Goal: Use online tool/utility: Use online tool/utility

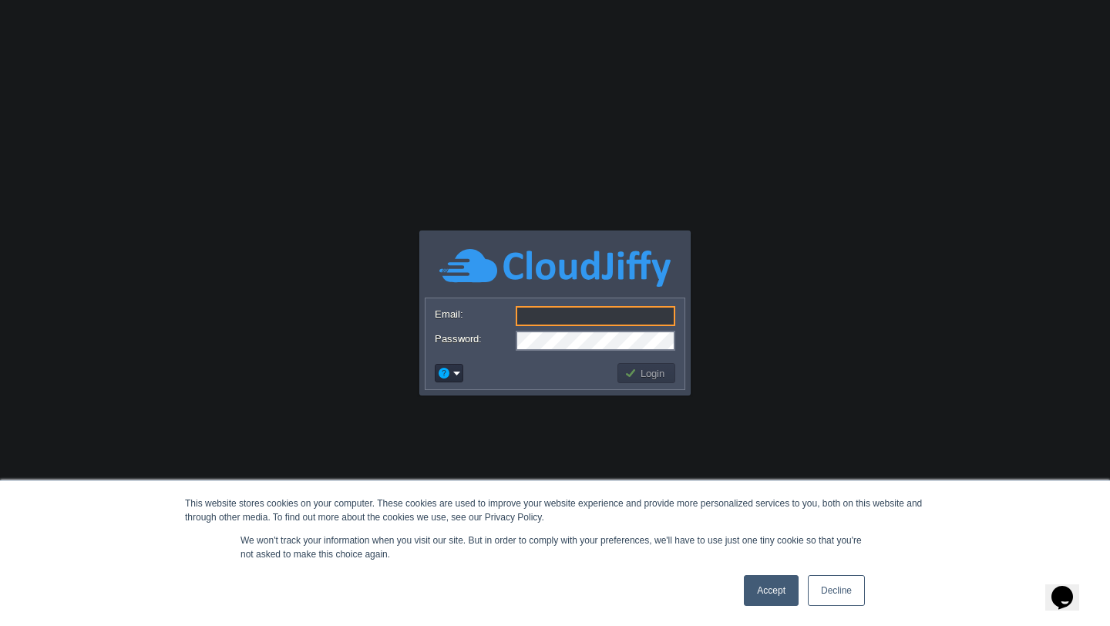
type input "[EMAIL_ADDRESS][DOMAIN_NAME]"
click at [657, 374] on button "Login" at bounding box center [646, 373] width 45 height 14
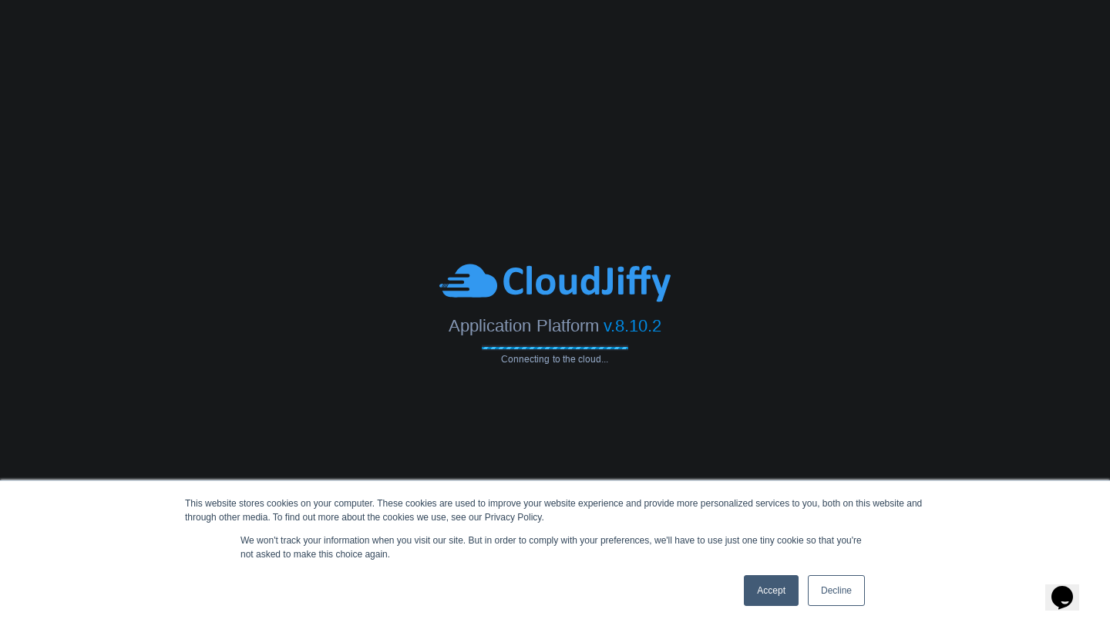
click at [770, 600] on link "Accept" at bounding box center [771, 590] width 55 height 31
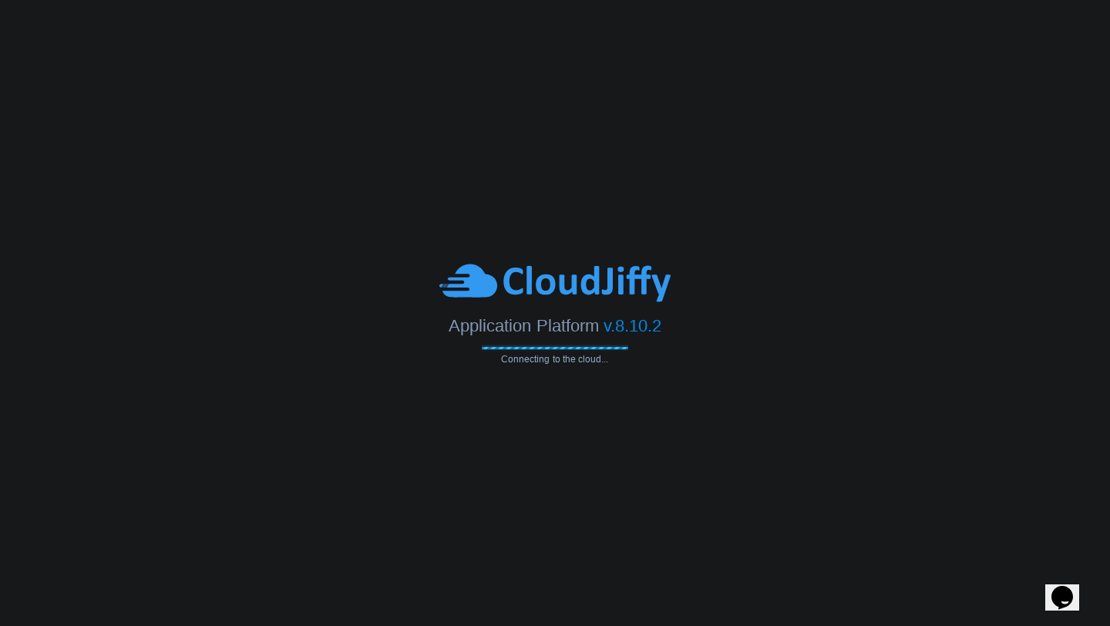
click at [750, 333] on div "Application Platform v.8.10.2" at bounding box center [555, 321] width 1110 height 32
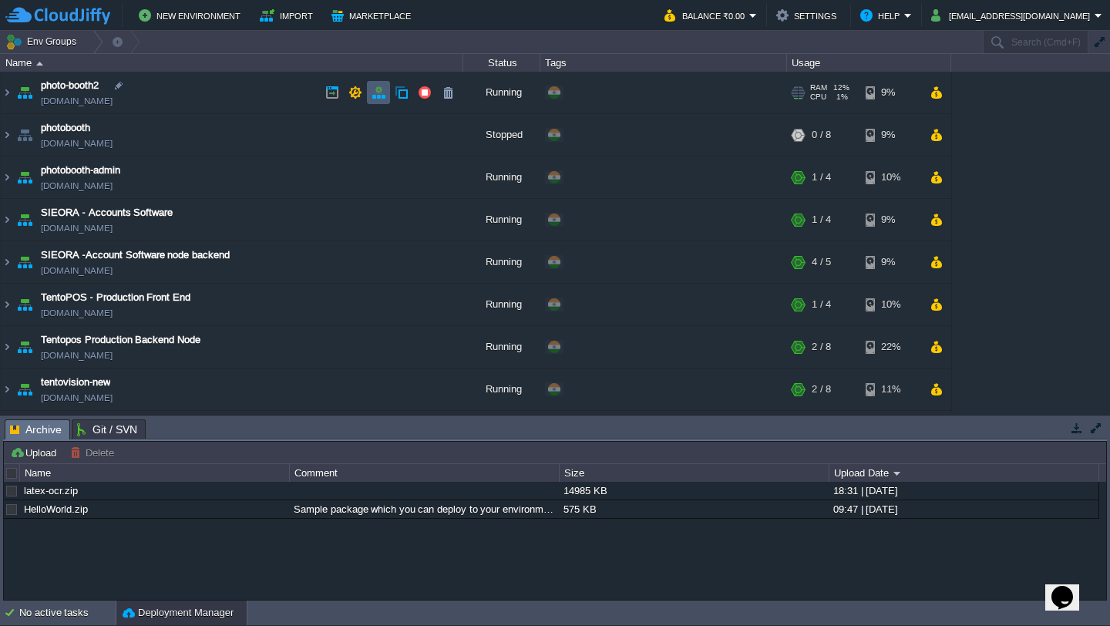
click at [372, 93] on button "button" at bounding box center [379, 93] width 14 height 14
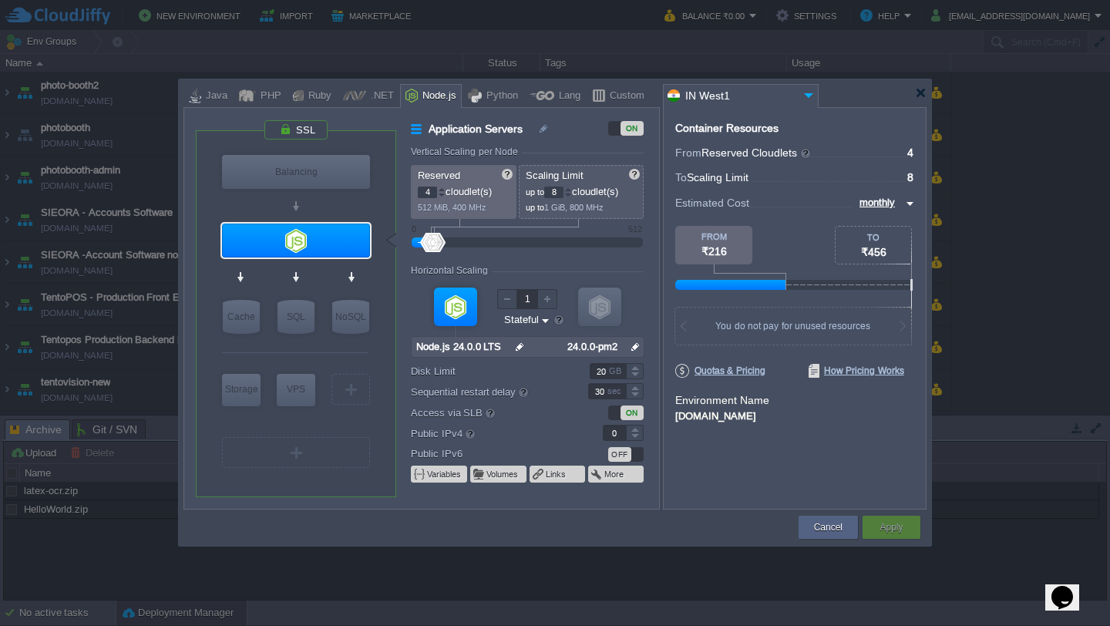
click at [439, 197] on div at bounding box center [442, 195] width 8 height 5
type input "1"
click at [908, 519] on div "Apply" at bounding box center [891, 527] width 35 height 23
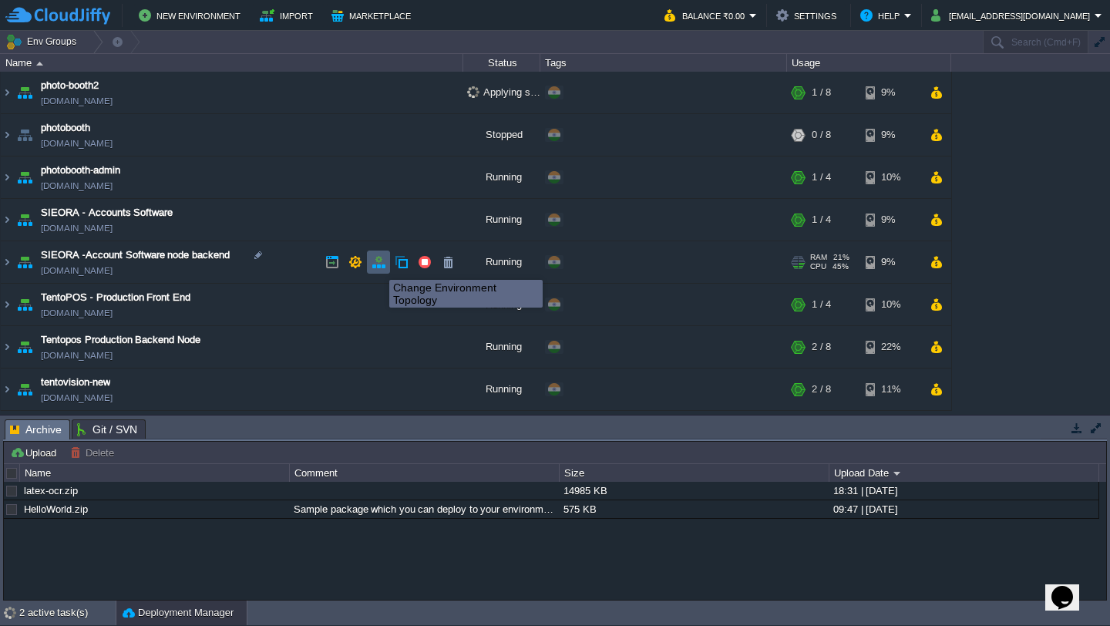
click at [378, 266] on button "button" at bounding box center [379, 262] width 14 height 14
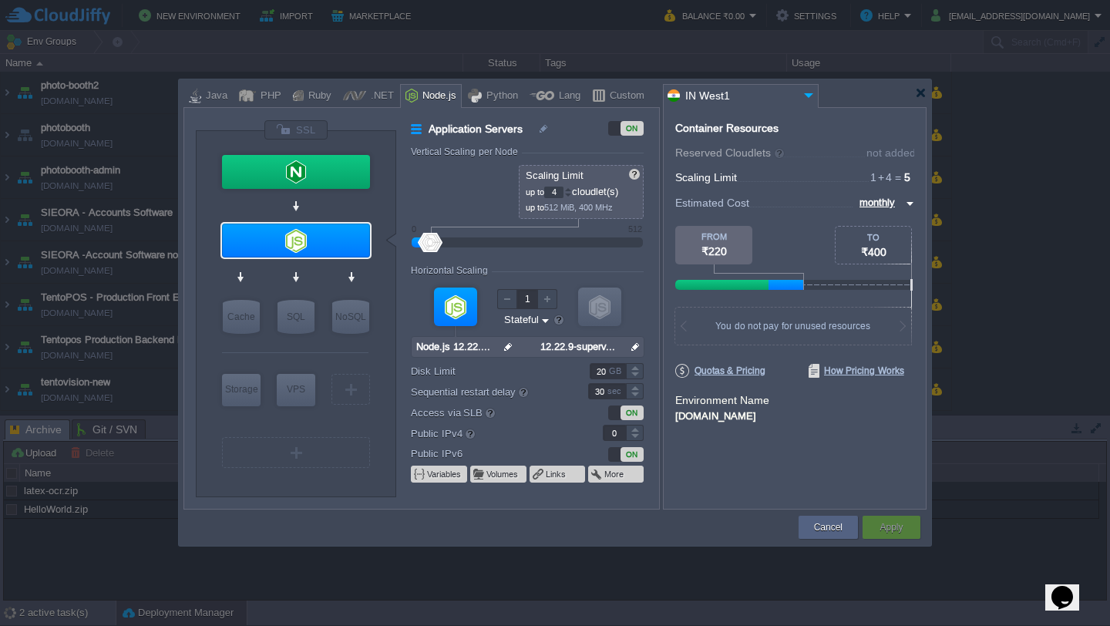
click at [568, 196] on div at bounding box center [568, 195] width 8 height 5
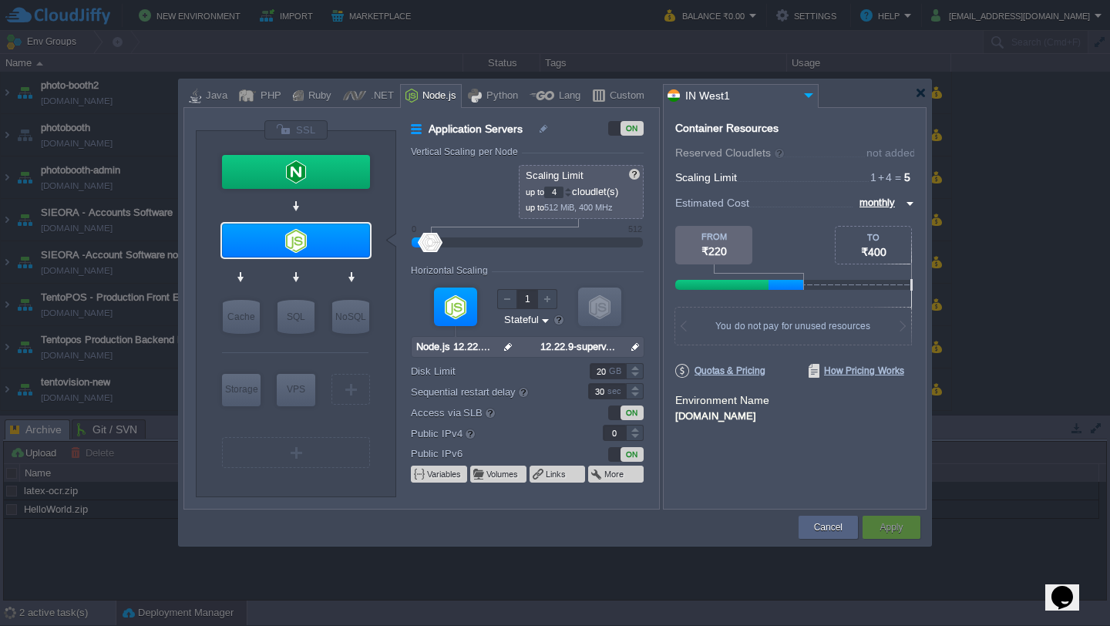
click at [569, 196] on div at bounding box center [568, 195] width 8 height 5
click at [572, 196] on div at bounding box center [568, 195] width 8 height 5
click at [974, 86] on div at bounding box center [555, 313] width 1110 height 626
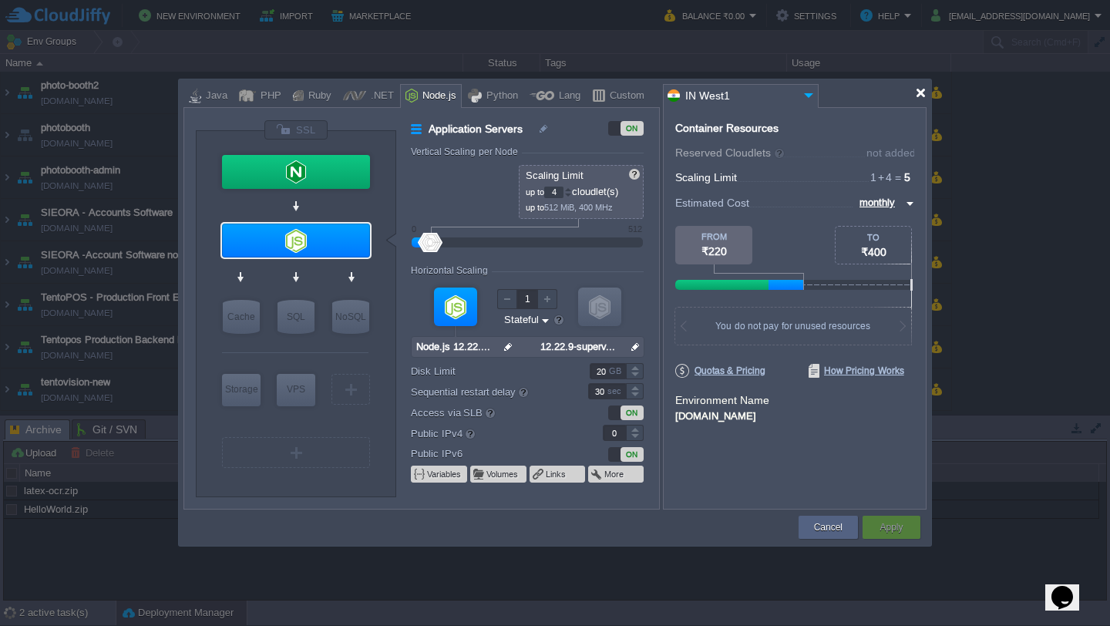
click at [922, 94] on div at bounding box center [921, 93] width 12 height 12
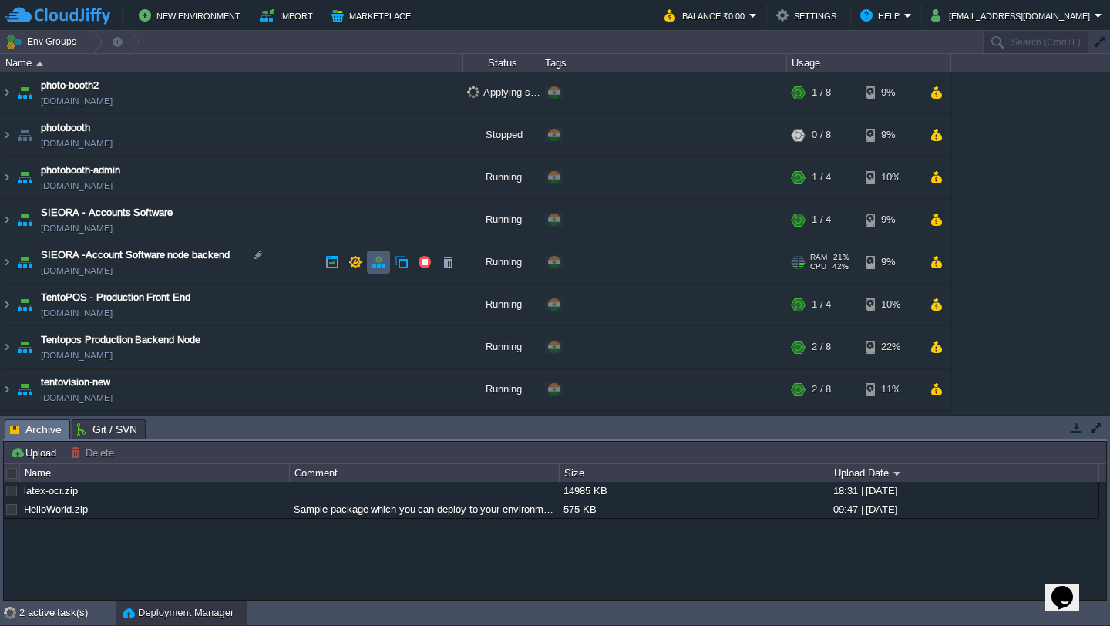
click at [382, 269] on td at bounding box center [378, 262] width 23 height 23
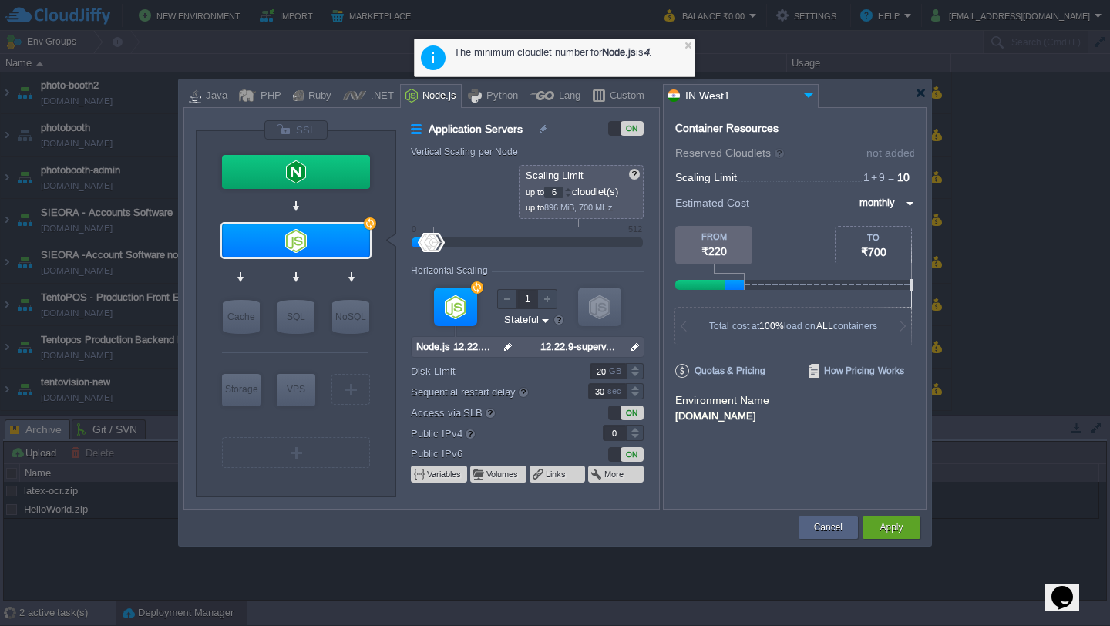
type input "4"
drag, startPoint x: 432, startPoint y: 244, endPoint x: 412, endPoint y: 245, distance: 19.3
click at [429, 245] on div at bounding box center [527, 242] width 197 height 17
click at [836, 532] on button "Cancel" at bounding box center [828, 527] width 29 height 15
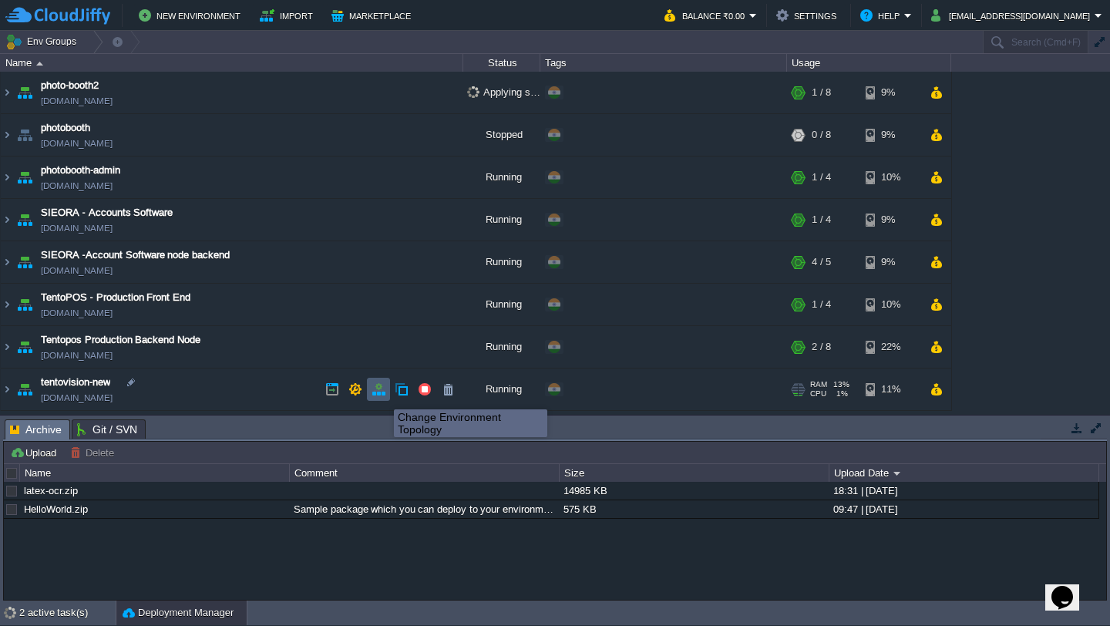
click at [382, 396] on button "button" at bounding box center [379, 389] width 14 height 14
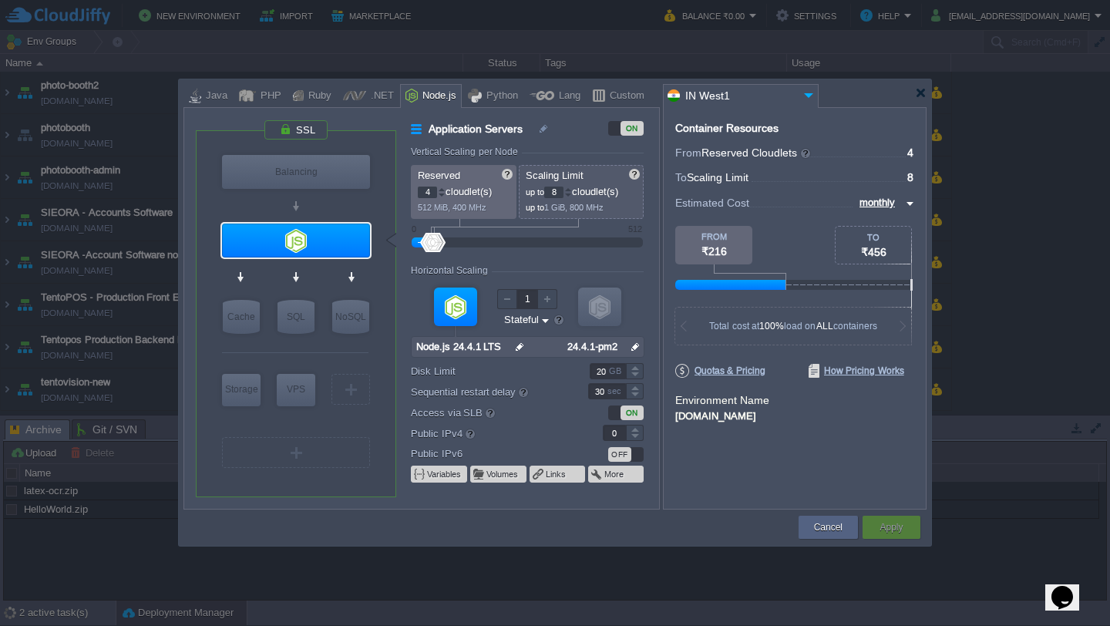
click at [442, 196] on div at bounding box center [442, 195] width 8 height 5
type input "2"
click at [442, 196] on div at bounding box center [442, 195] width 8 height 5
click at [891, 527] on button "Apply" at bounding box center [891, 527] width 23 height 15
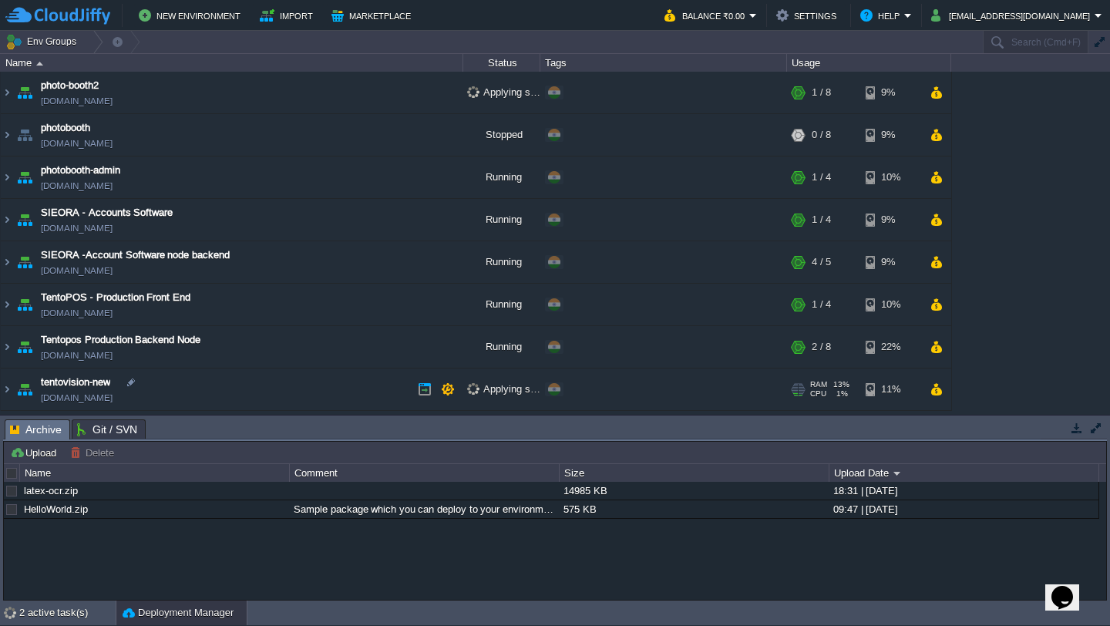
click at [111, 402] on link "[DOMAIN_NAME]" at bounding box center [77, 397] width 72 height 15
